Goal: Task Accomplishment & Management: Manage account settings

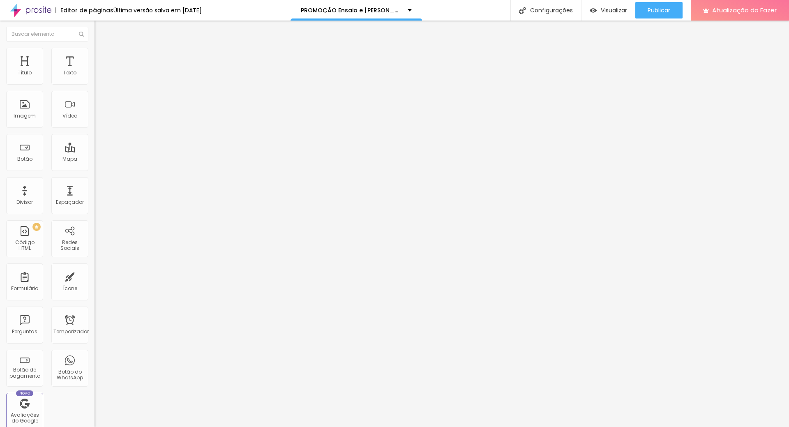
click at [102, 57] on font "Estilo" at bounding box center [108, 53] width 13 height 7
click at [102, 58] on font "Avançado" at bounding box center [115, 61] width 27 height 7
click at [95, 48] on li "Conteúdo" at bounding box center [142, 43] width 95 height 8
click at [95, 169] on input "[URL][DOMAIN_NAME][PHONE_NUMBER]" at bounding box center [144, 165] width 99 height 8
